Goal: Task Accomplishment & Management: Use online tool/utility

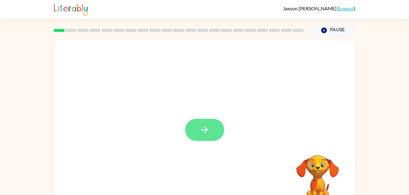
click at [201, 128] on icon "button" at bounding box center [204, 130] width 11 height 11
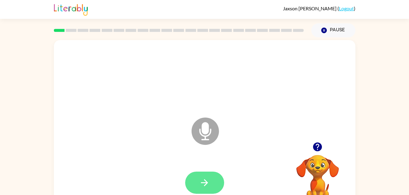
click at [207, 182] on icon "button" at bounding box center [204, 183] width 11 height 11
click at [194, 185] on button "button" at bounding box center [204, 183] width 39 height 22
click at [205, 183] on icon "button" at bounding box center [204, 183] width 7 height 7
click at [207, 140] on icon "Microphone The Microphone is here when it is your turn to talk" at bounding box center [235, 139] width 91 height 46
click at [203, 131] on icon "Microphone The Microphone is here when it is your turn to talk" at bounding box center [235, 139] width 91 height 46
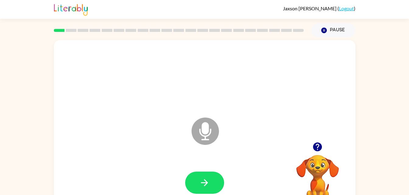
click at [204, 128] on icon "Microphone The Microphone is here when it is your turn to talk" at bounding box center [235, 139] width 91 height 46
click at [196, 191] on button "button" at bounding box center [204, 183] width 39 height 22
click at [199, 192] on button "button" at bounding box center [204, 183] width 39 height 22
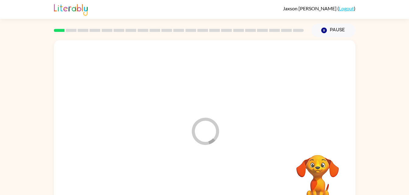
click at [198, 186] on div at bounding box center [204, 183] width 289 height 50
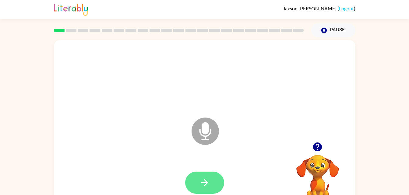
click at [192, 180] on button "button" at bounding box center [204, 183] width 39 height 22
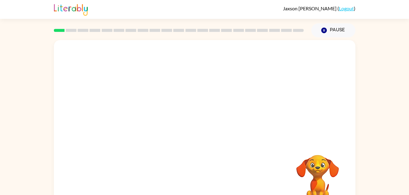
scroll to position [12, 0]
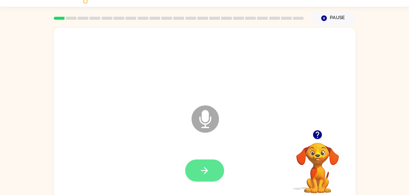
click at [197, 171] on button "button" at bounding box center [204, 171] width 39 height 22
click at [200, 162] on button "button" at bounding box center [204, 171] width 39 height 22
click at [194, 173] on button "button" at bounding box center [204, 171] width 39 height 22
click at [198, 179] on button "button" at bounding box center [204, 171] width 39 height 22
click at [202, 167] on icon "button" at bounding box center [204, 171] width 11 height 11
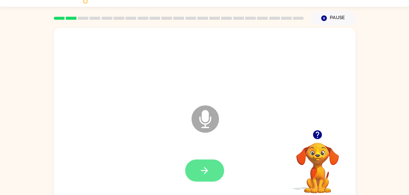
click at [211, 165] on button "button" at bounding box center [204, 171] width 39 height 22
click at [192, 178] on button "button" at bounding box center [204, 171] width 39 height 22
click at [201, 174] on icon "button" at bounding box center [204, 171] width 11 height 11
click at [194, 172] on button "button" at bounding box center [204, 171] width 39 height 22
click at [191, 171] on button "button" at bounding box center [204, 171] width 39 height 22
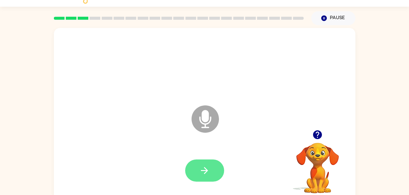
click at [198, 181] on button "button" at bounding box center [204, 171] width 39 height 22
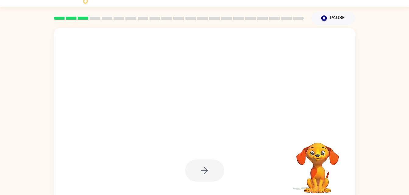
scroll to position [14, 0]
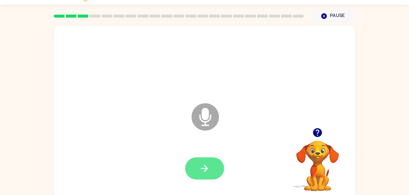
click at [197, 158] on button "button" at bounding box center [204, 169] width 39 height 22
click at [199, 161] on div at bounding box center [204, 169] width 39 height 22
click at [200, 178] on button "button" at bounding box center [204, 169] width 39 height 22
click at [191, 165] on button "button" at bounding box center [204, 169] width 39 height 22
click at [208, 175] on button "button" at bounding box center [204, 169] width 39 height 22
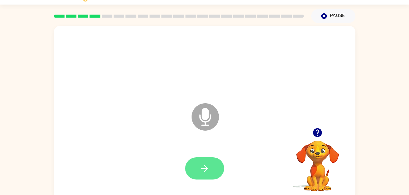
click at [203, 174] on icon "button" at bounding box center [204, 169] width 11 height 11
click at [194, 161] on button "button" at bounding box center [204, 169] width 39 height 22
click at [193, 161] on button "button" at bounding box center [204, 169] width 39 height 22
click at [206, 177] on button "button" at bounding box center [204, 169] width 39 height 22
click at [196, 164] on button "button" at bounding box center [204, 169] width 39 height 22
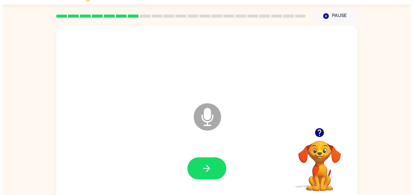
scroll to position [0, 0]
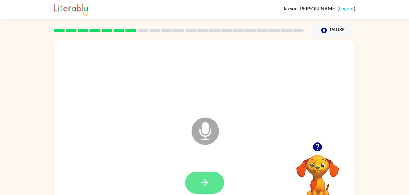
click at [194, 177] on button "button" at bounding box center [204, 183] width 39 height 22
click at [206, 182] on icon "button" at bounding box center [204, 183] width 11 height 11
click at [201, 189] on button "button" at bounding box center [204, 183] width 39 height 22
click at [203, 181] on icon "button" at bounding box center [204, 183] width 11 height 11
click at [199, 177] on button "button" at bounding box center [204, 183] width 39 height 22
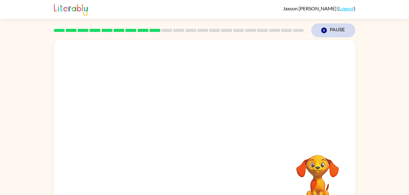
click at [336, 29] on button "Pause Pause" at bounding box center [333, 30] width 44 height 14
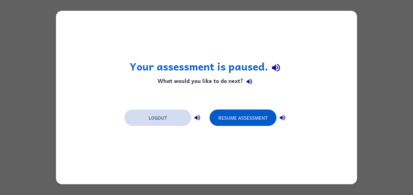
click at [167, 115] on button "Logout" at bounding box center [158, 118] width 67 height 16
